Goal: Learn about a topic

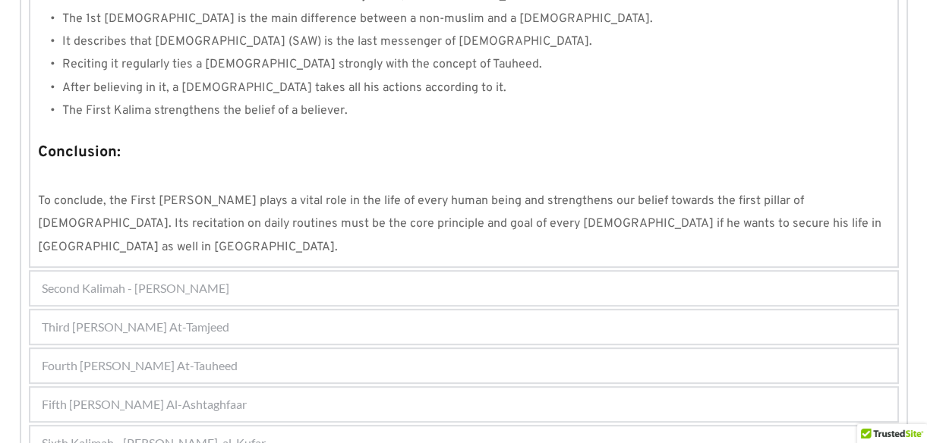
scroll to position [1507, 0]
click at [361, 348] on div "Fourth [PERSON_NAME] At-Tauheed" at bounding box center [463, 364] width 867 height 33
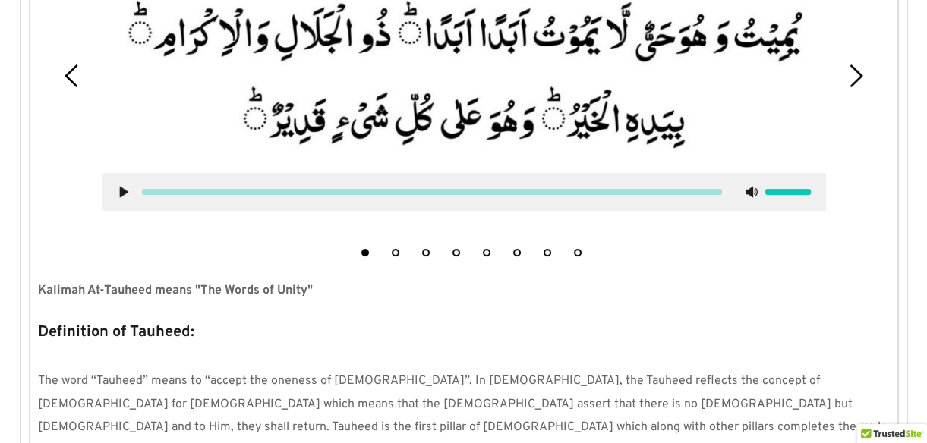
scroll to position [484, 0]
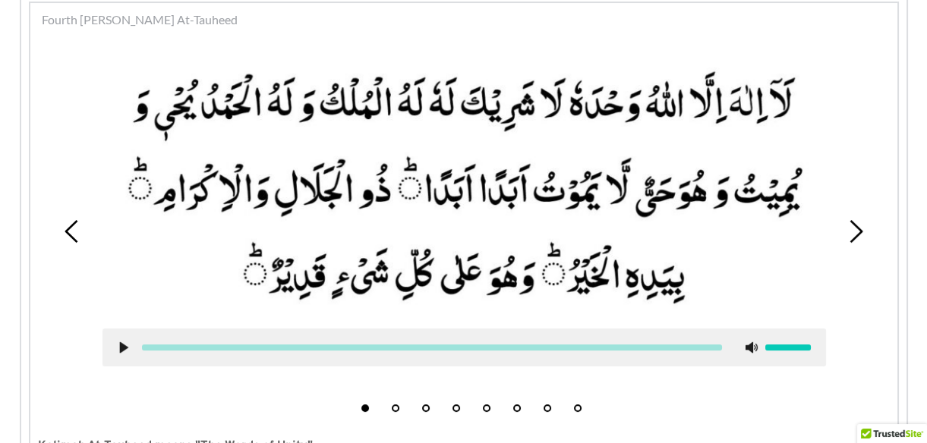
click at [119, 342] on use at bounding box center [123, 347] width 8 height 11
click at [119, 342] on use at bounding box center [123, 347] width 10 height 11
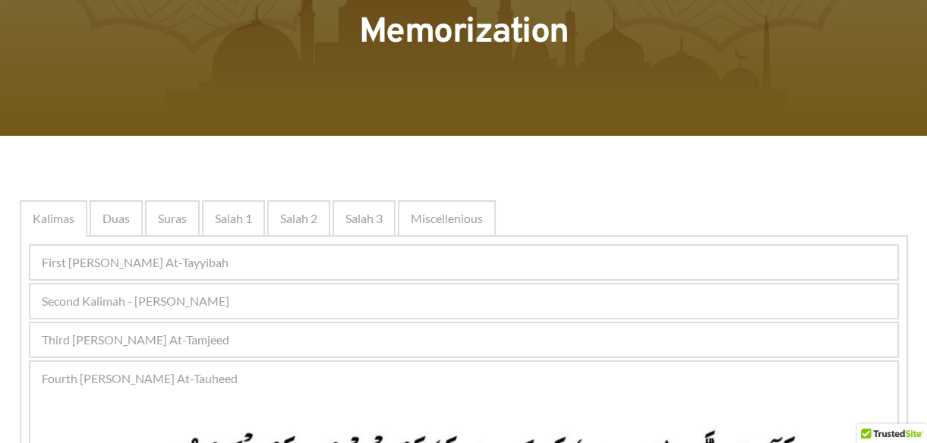
scroll to position [97, 0]
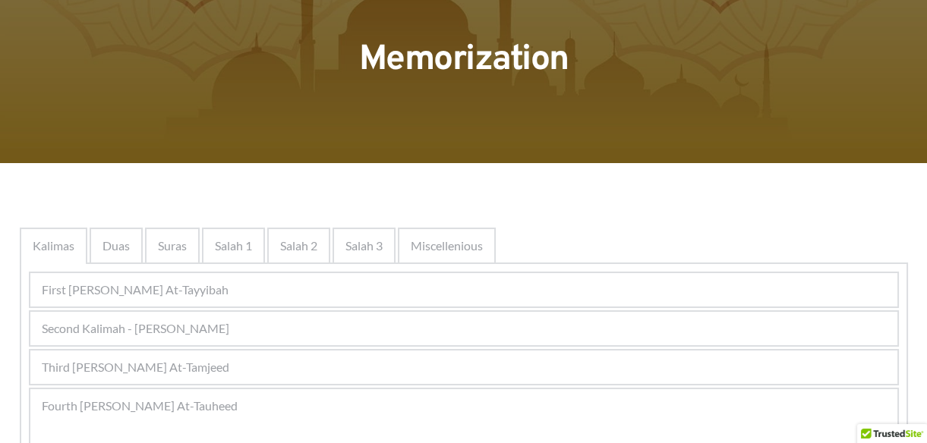
click at [159, 366] on span "Third [PERSON_NAME] At-Tamjeed" at bounding box center [136, 367] width 188 height 18
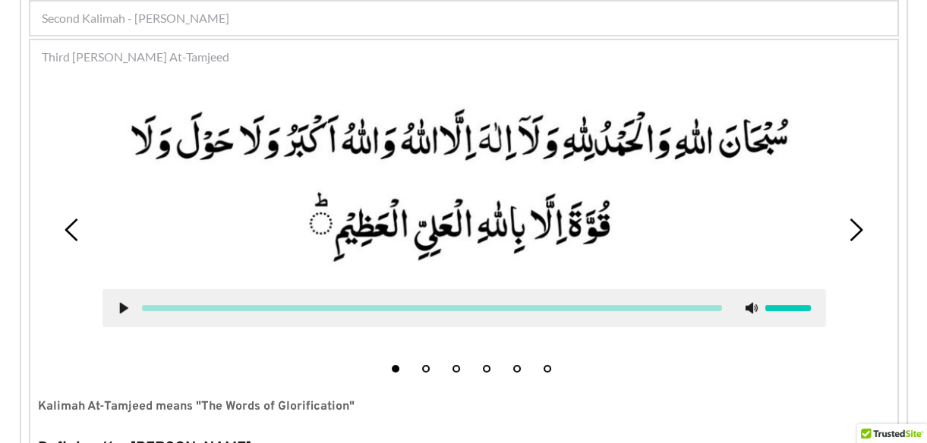
scroll to position [414, 0]
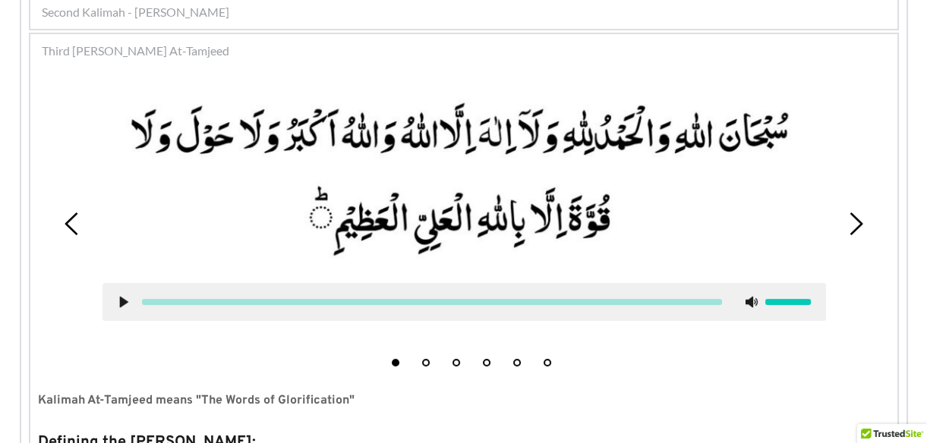
click at [123, 302] on use at bounding box center [123, 302] width 8 height 11
click at [123, 302] on icon at bounding box center [124, 302] width 12 height 12
click at [0, 0] on use at bounding box center [0, 0] width 0 height 0
click at [123, 302] on icon at bounding box center [124, 302] width 12 height 12
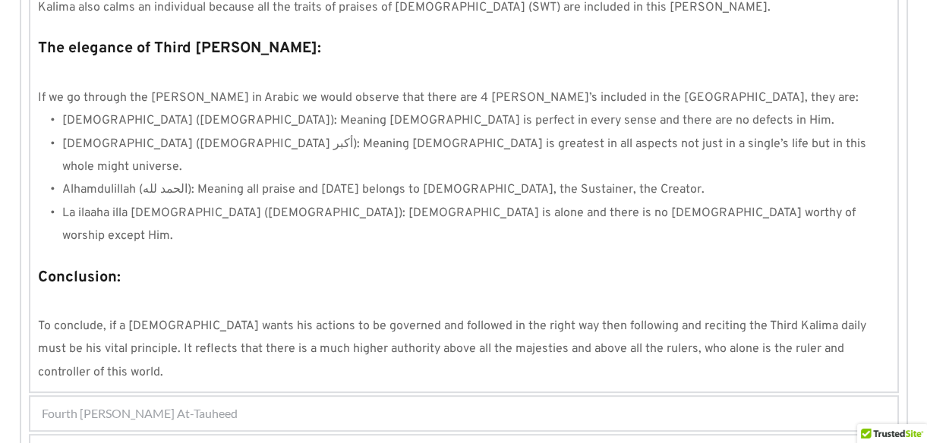
scroll to position [1424, 0]
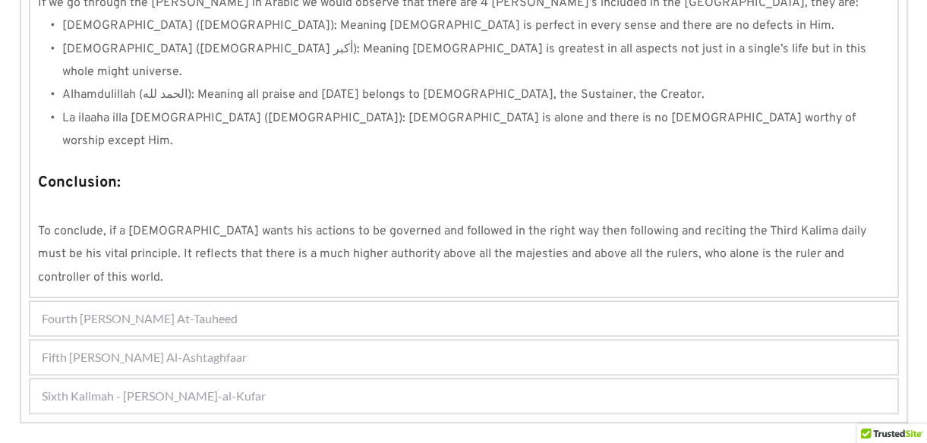
click at [248, 302] on div "Fourth [PERSON_NAME] At-Tauheed" at bounding box center [463, 318] width 867 height 33
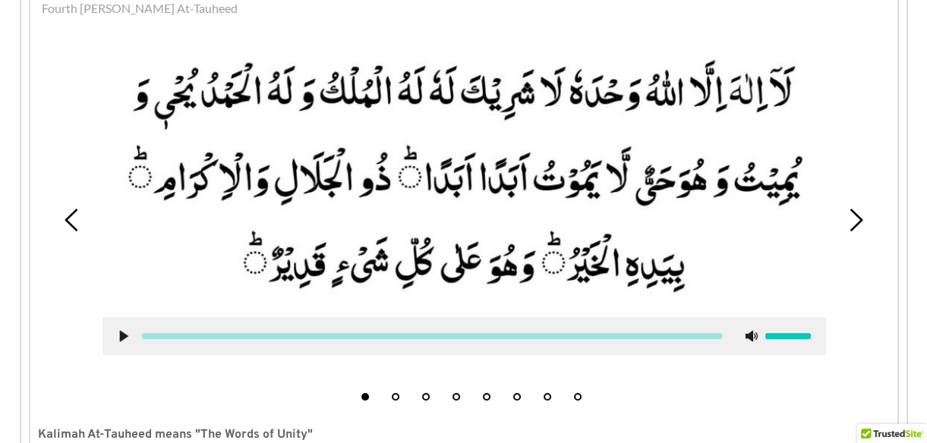
scroll to position [484, 0]
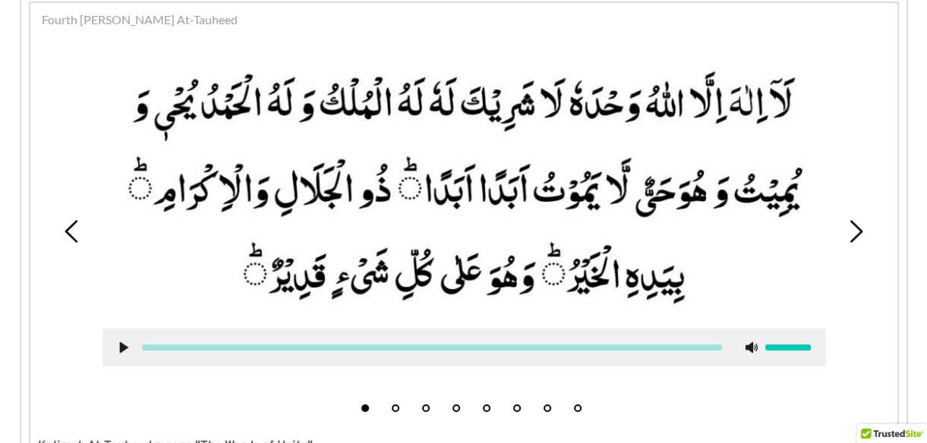
click at [121, 342] on use at bounding box center [123, 347] width 8 height 11
click at [121, 342] on use at bounding box center [123, 347] width 10 height 11
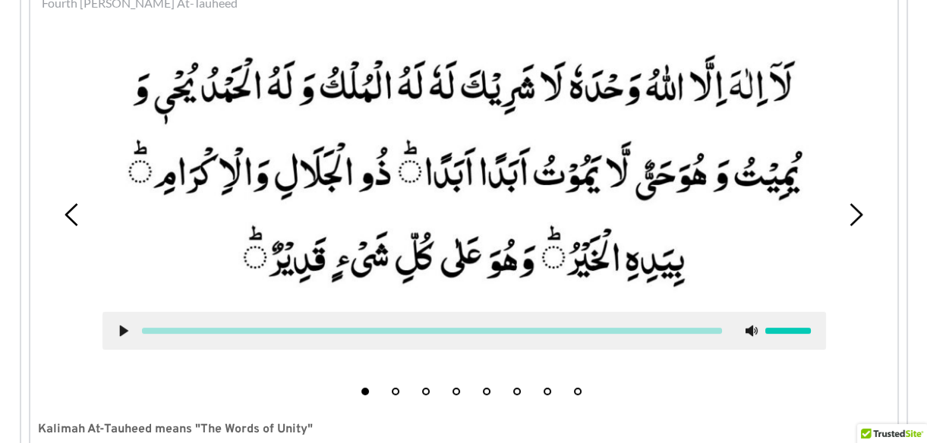
scroll to position [500, 0]
click at [121, 323] on div at bounding box center [464, 332] width 724 height 38
click at [118, 328] on icon at bounding box center [124, 332] width 12 height 12
